Goal: Use online tool/utility

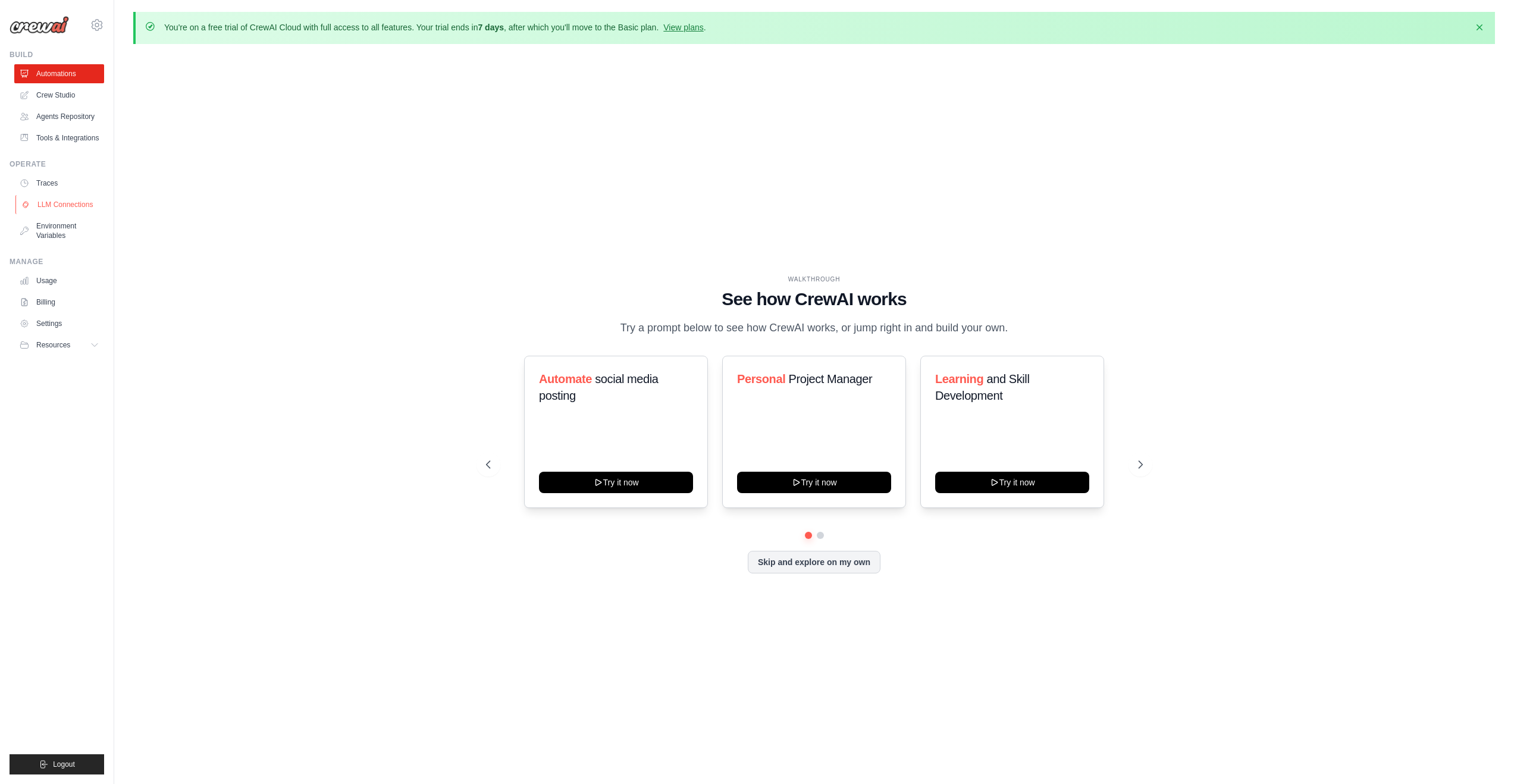
click at [88, 212] on link "LLM Connections" at bounding box center [60, 205] width 90 height 19
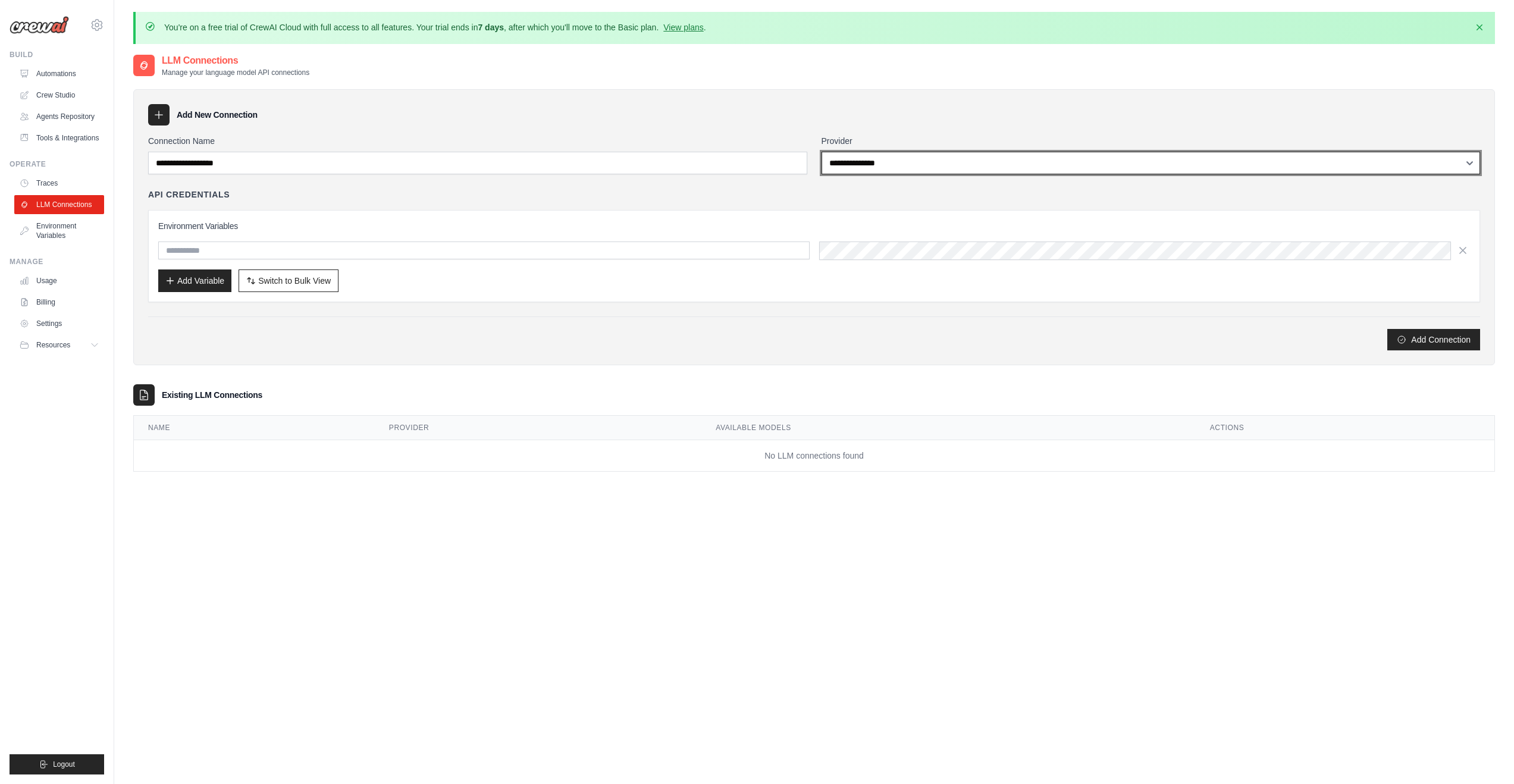
click at [857, 161] on select "**********" at bounding box center [1151, 163] width 659 height 23
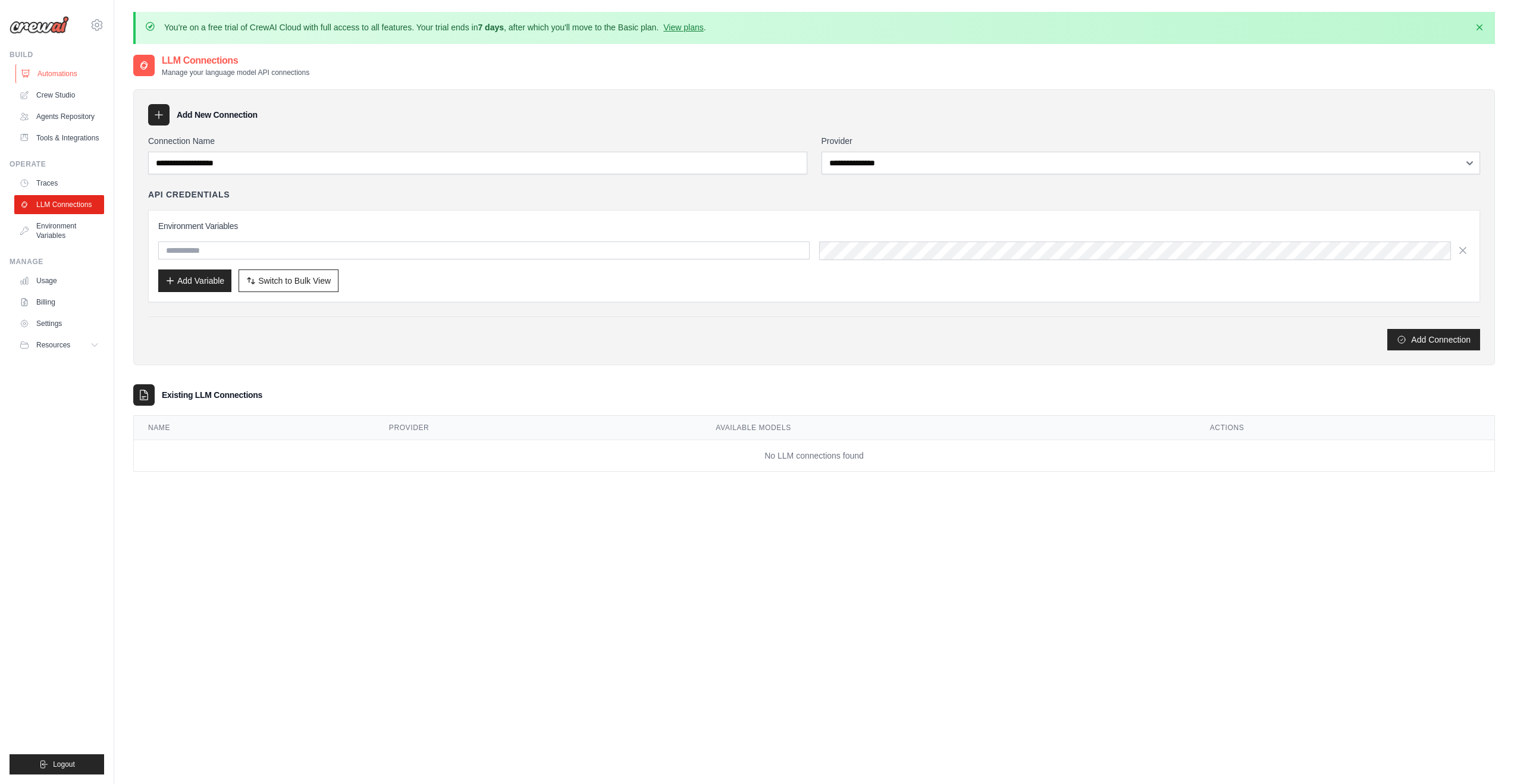
click at [60, 76] on link "Automations" at bounding box center [60, 74] width 90 height 19
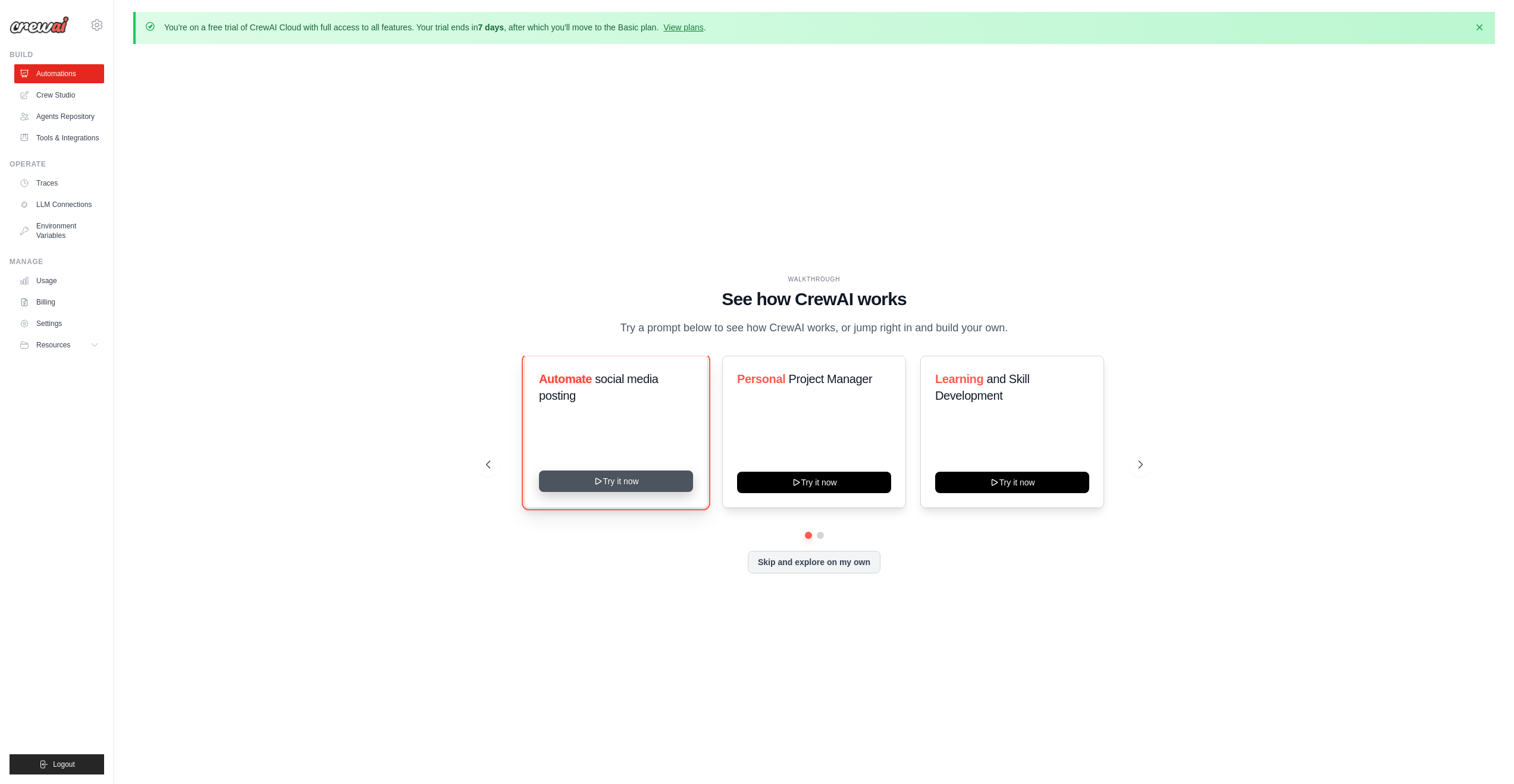
click at [651, 488] on button "Try it now" at bounding box center [616, 481] width 154 height 21
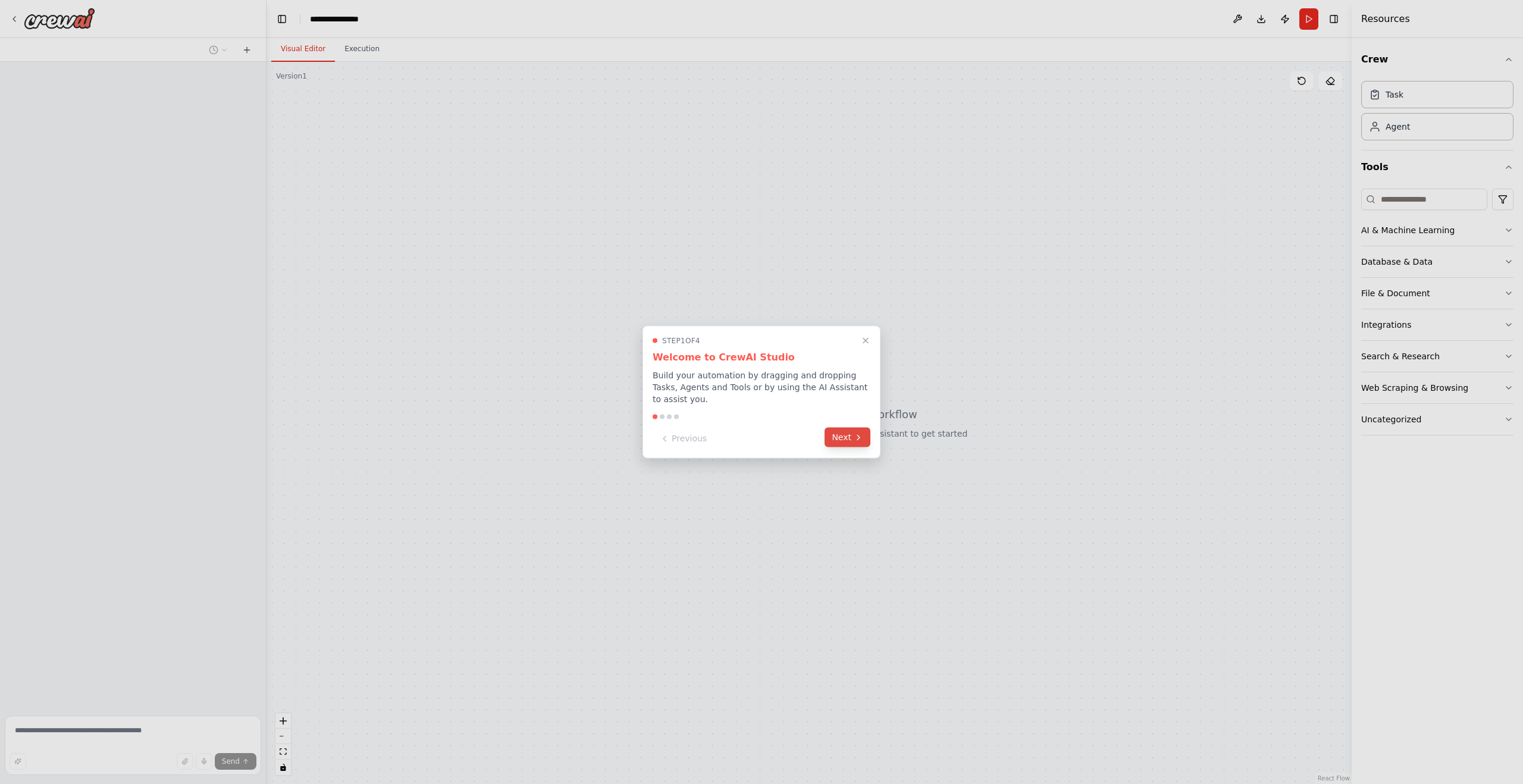
click at [856, 430] on button "Next" at bounding box center [847, 438] width 46 height 19
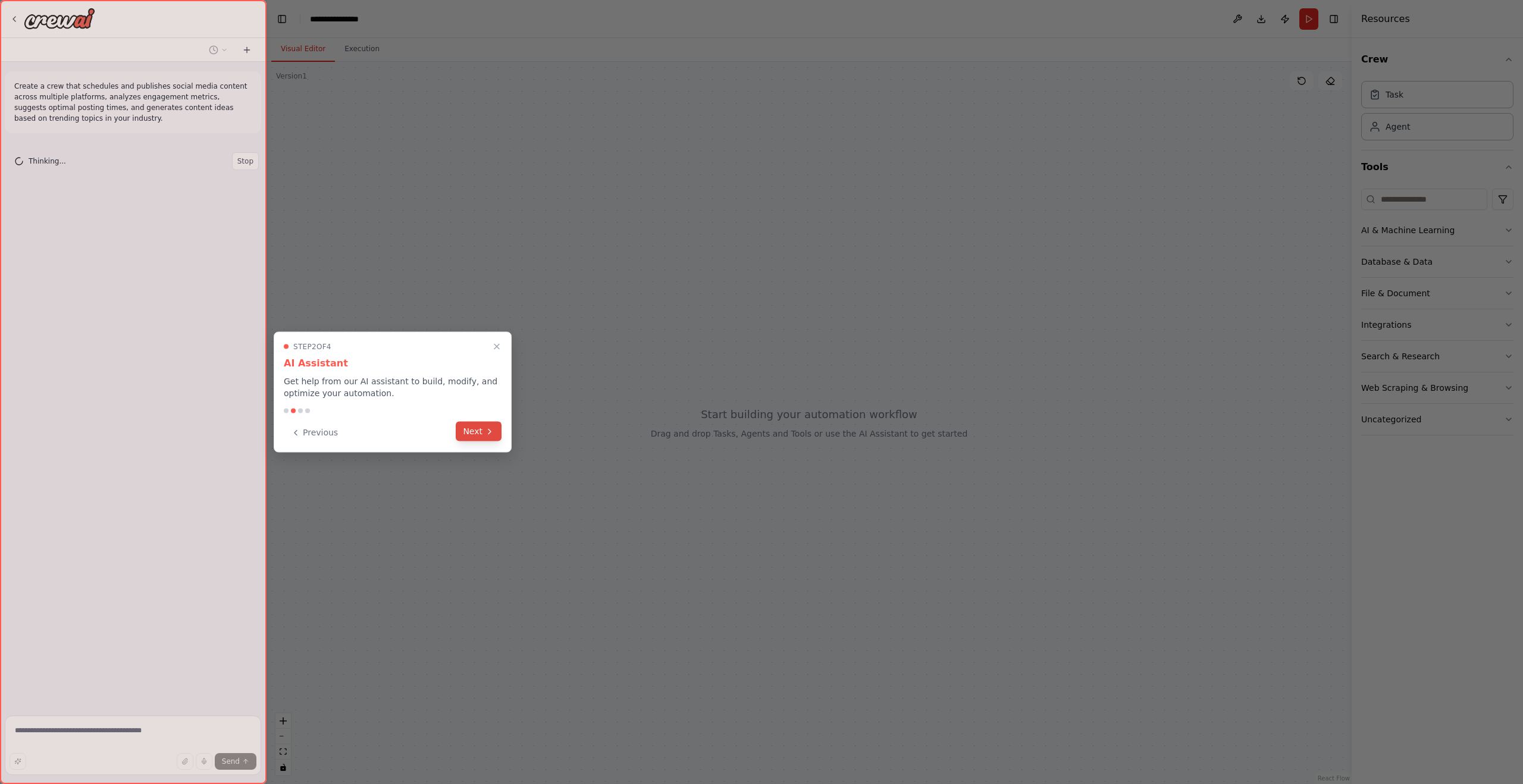
click at [474, 434] on button "Next" at bounding box center [478, 432] width 46 height 19
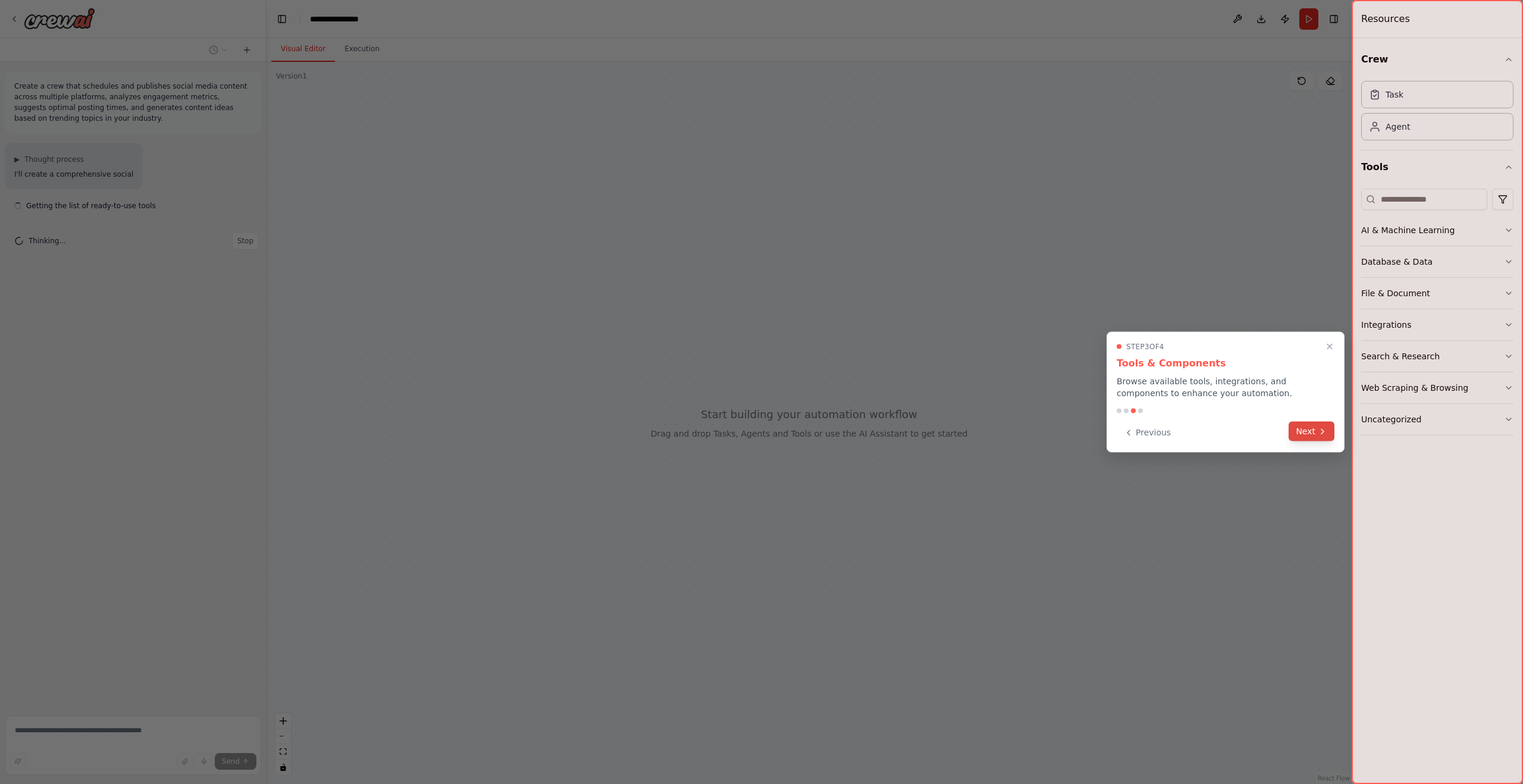
click at [1308, 432] on button "Next" at bounding box center [1311, 432] width 46 height 19
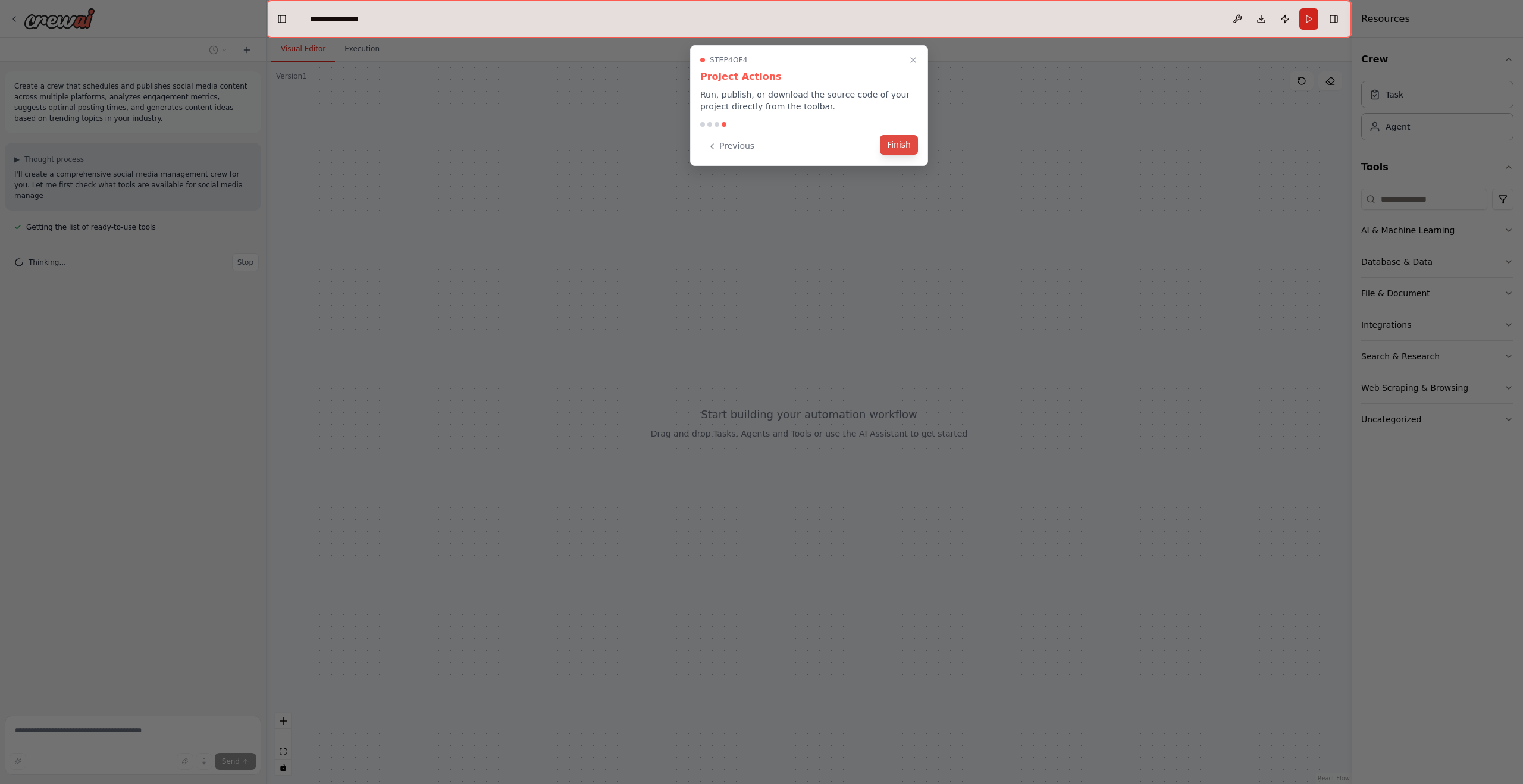
click at [894, 147] on button "Finish" at bounding box center [899, 145] width 38 height 19
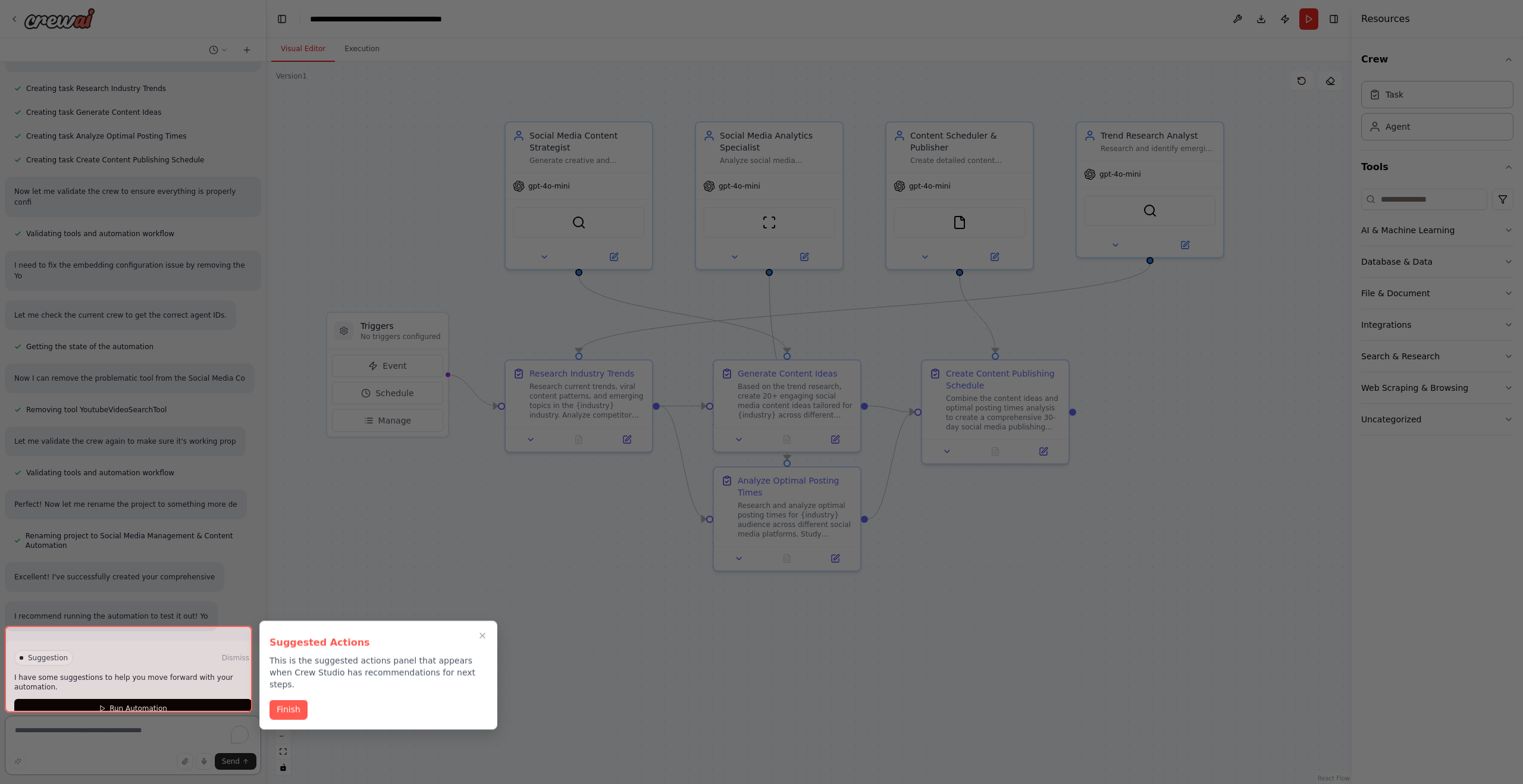
scroll to position [671, 0]
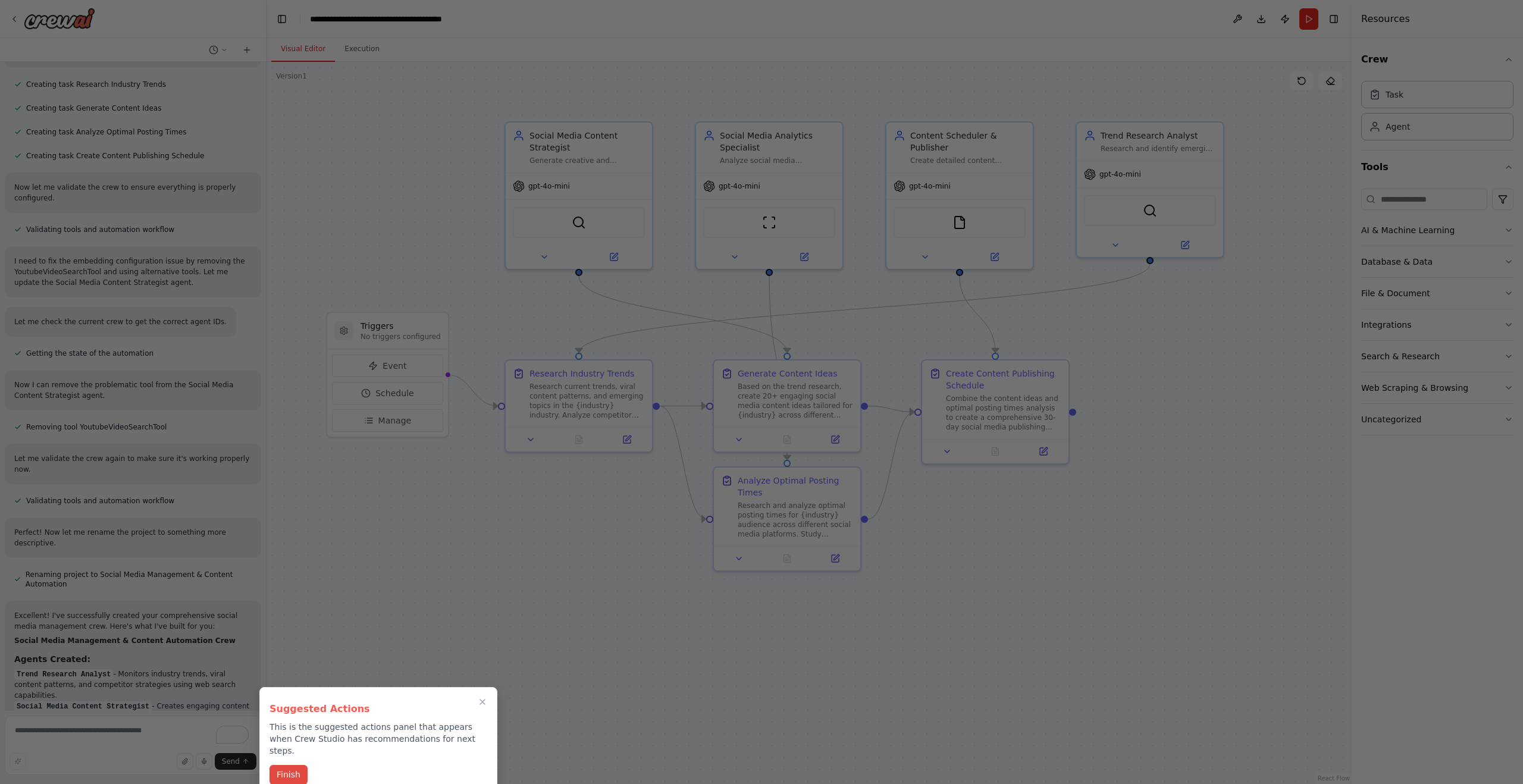
click at [273, 768] on button "Finish" at bounding box center [289, 775] width 38 height 19
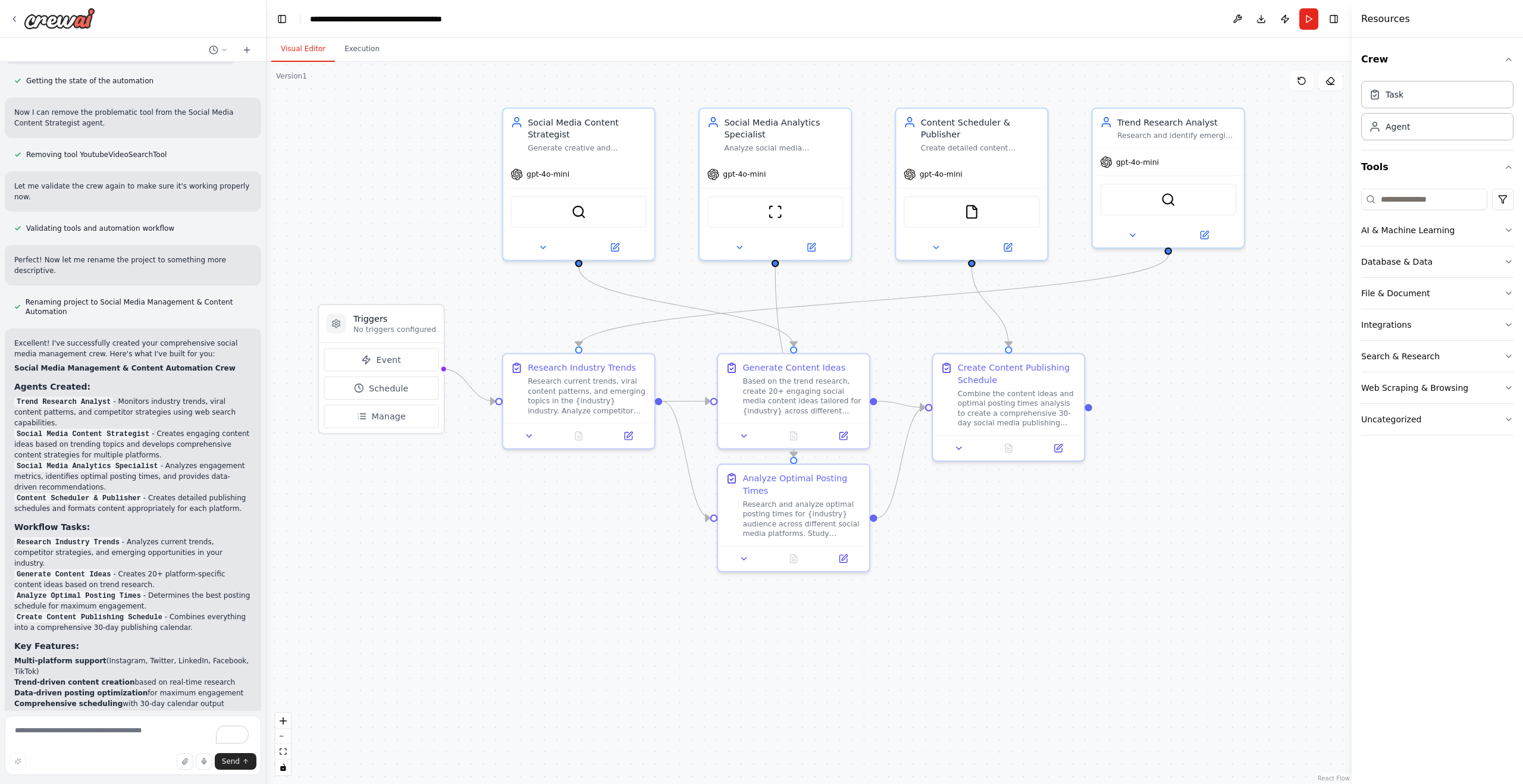
scroll to position [1211, 0]
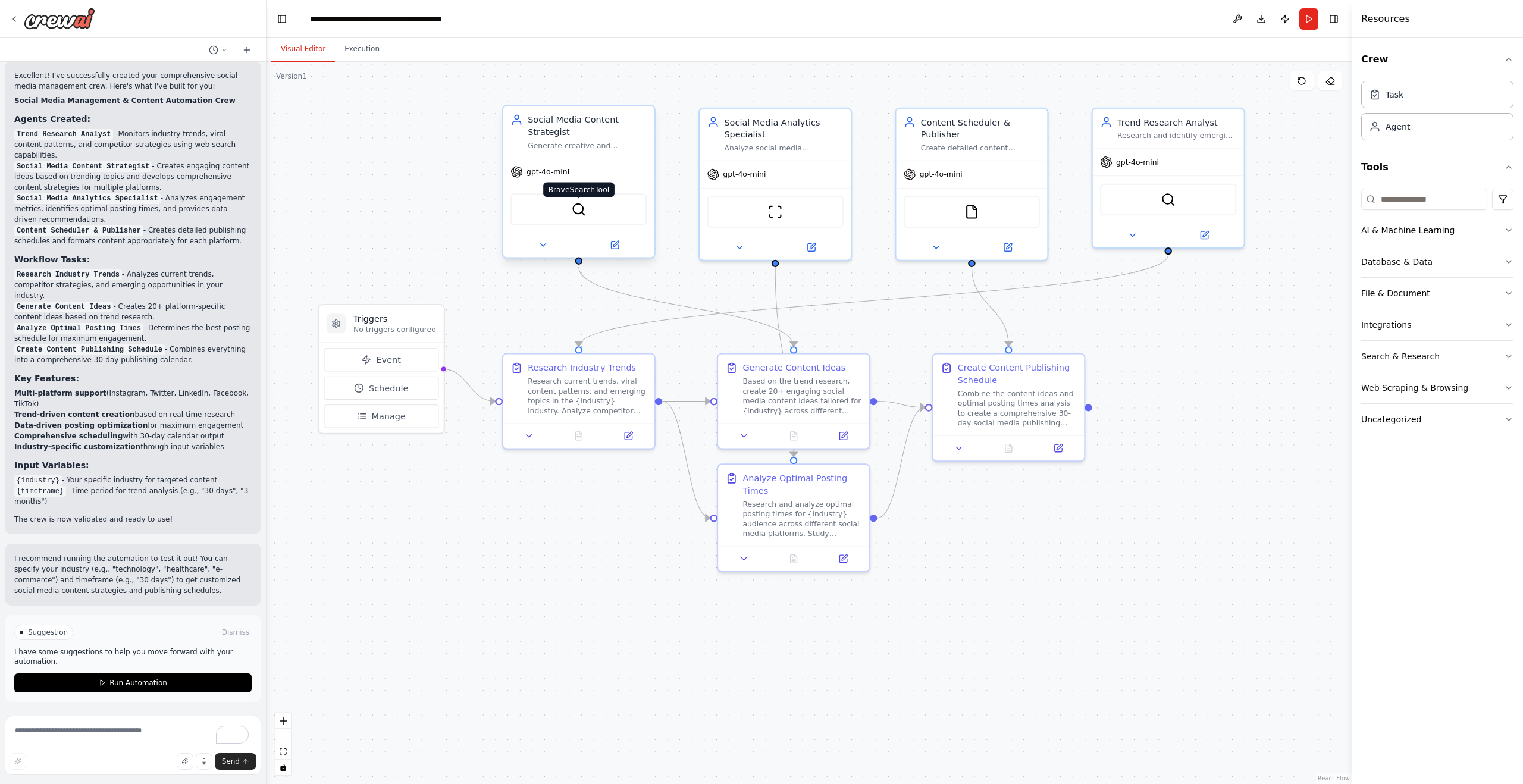
click at [581, 210] on img at bounding box center [578, 209] width 15 height 15
